Goal: Transaction & Acquisition: Obtain resource

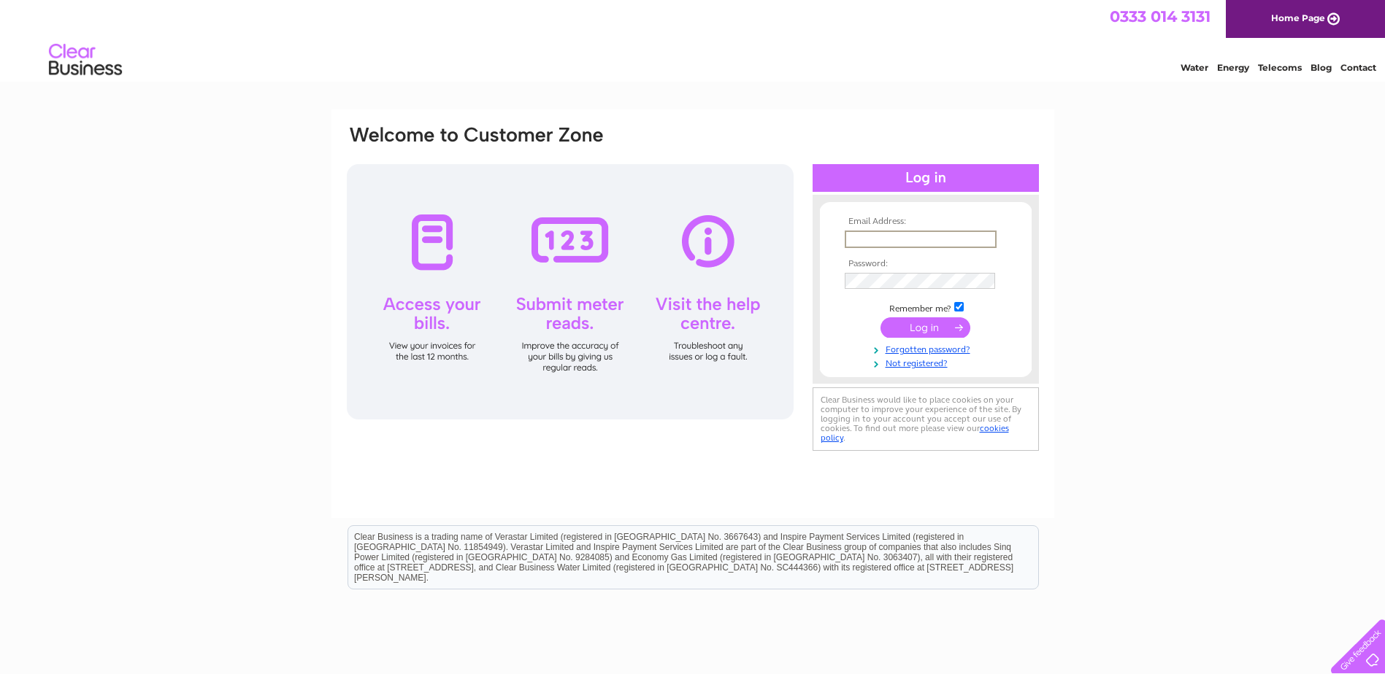
click at [918, 243] on input "text" at bounding box center [921, 240] width 152 height 18
type input "[PERSON_NAME][EMAIL_ADDRESS][DOMAIN_NAME]"
click at [928, 323] on input "submit" at bounding box center [925, 328] width 90 height 20
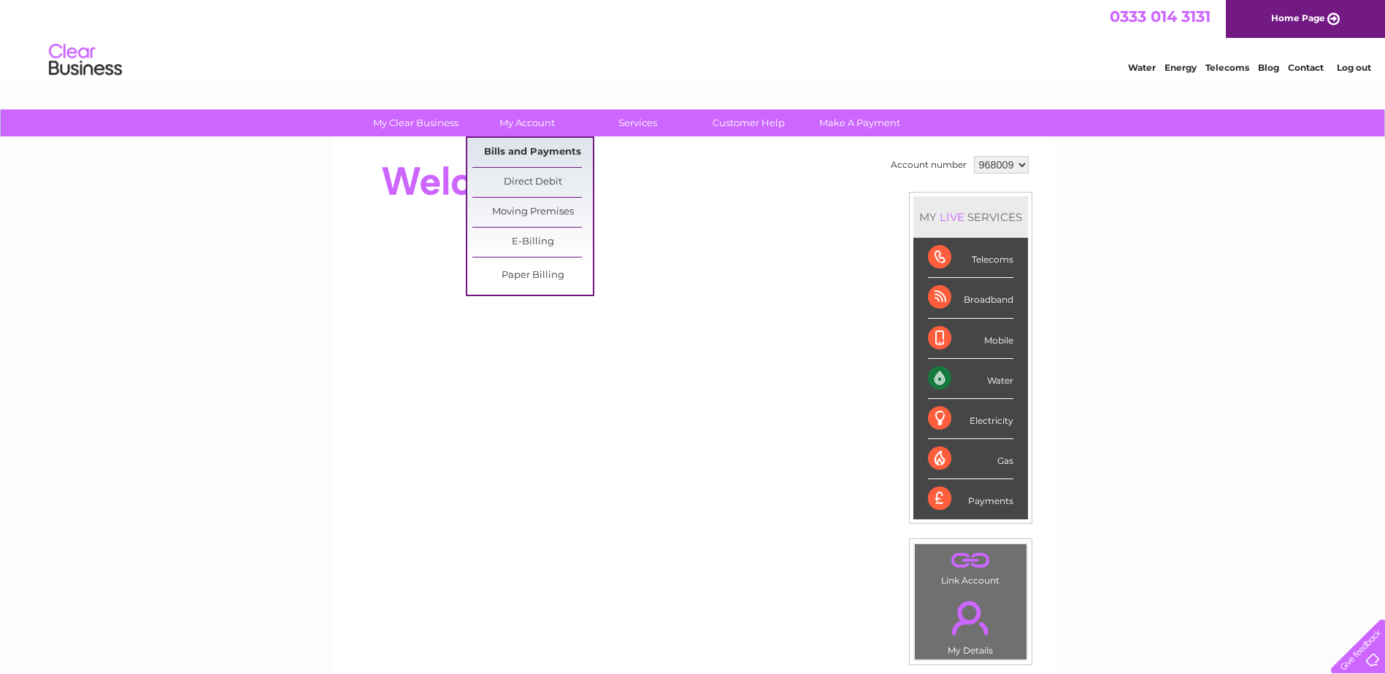
click at [550, 147] on link "Bills and Payments" at bounding box center [532, 152] width 120 height 29
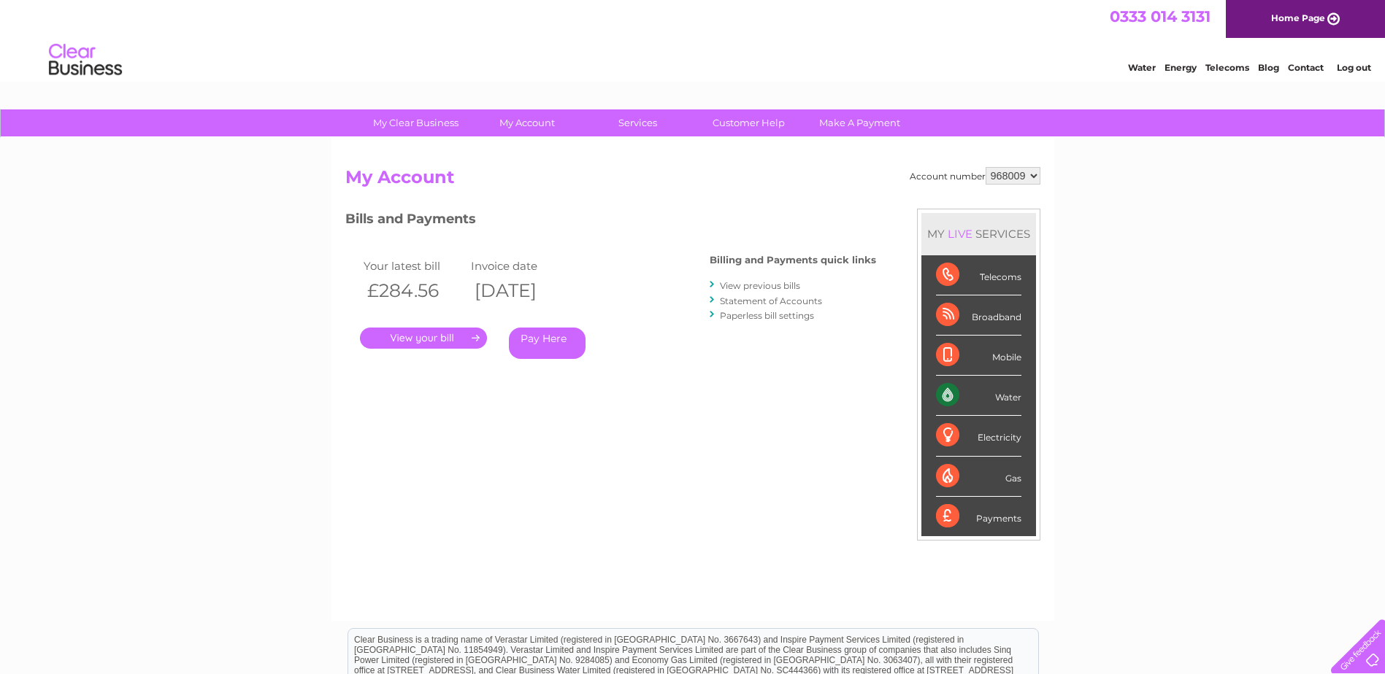
click at [441, 339] on link "." at bounding box center [423, 338] width 127 height 21
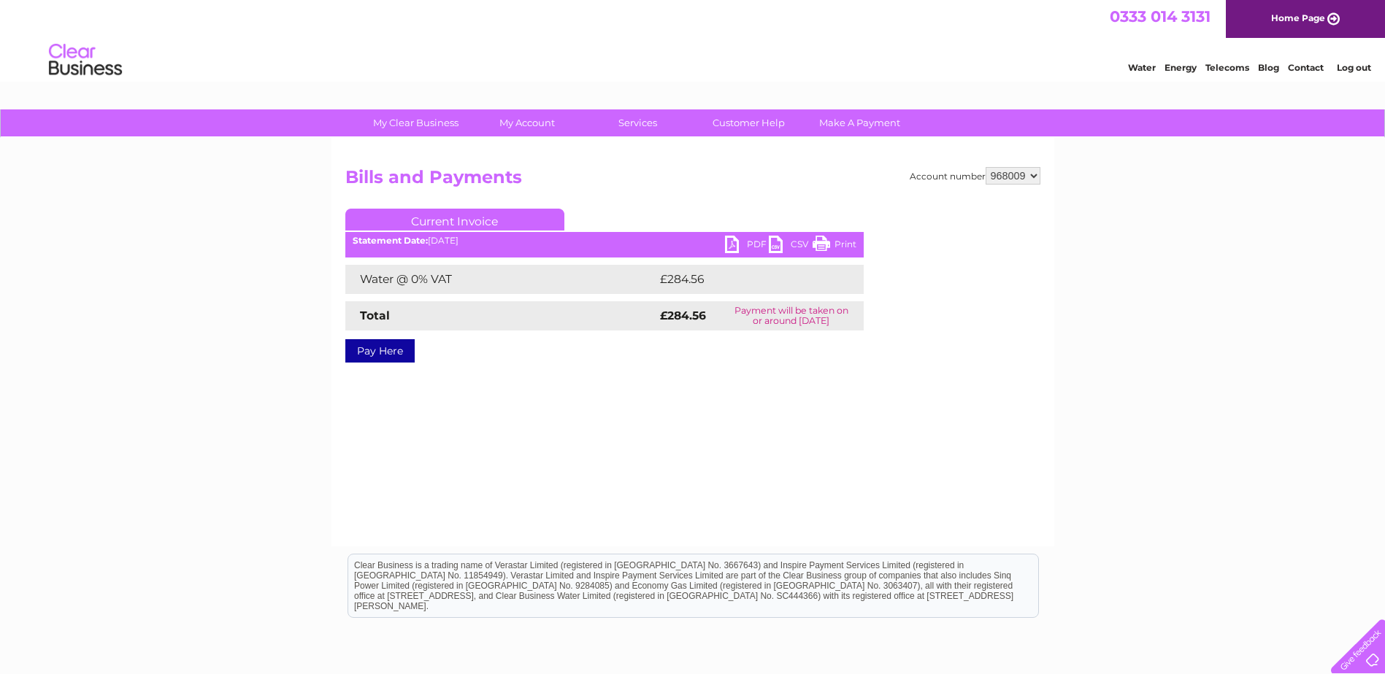
click at [725, 242] on link "PDF" at bounding box center [747, 246] width 44 height 21
click at [1357, 66] on link "Log out" at bounding box center [1354, 67] width 34 height 11
